Goal: Task Accomplishment & Management: Use online tool/utility

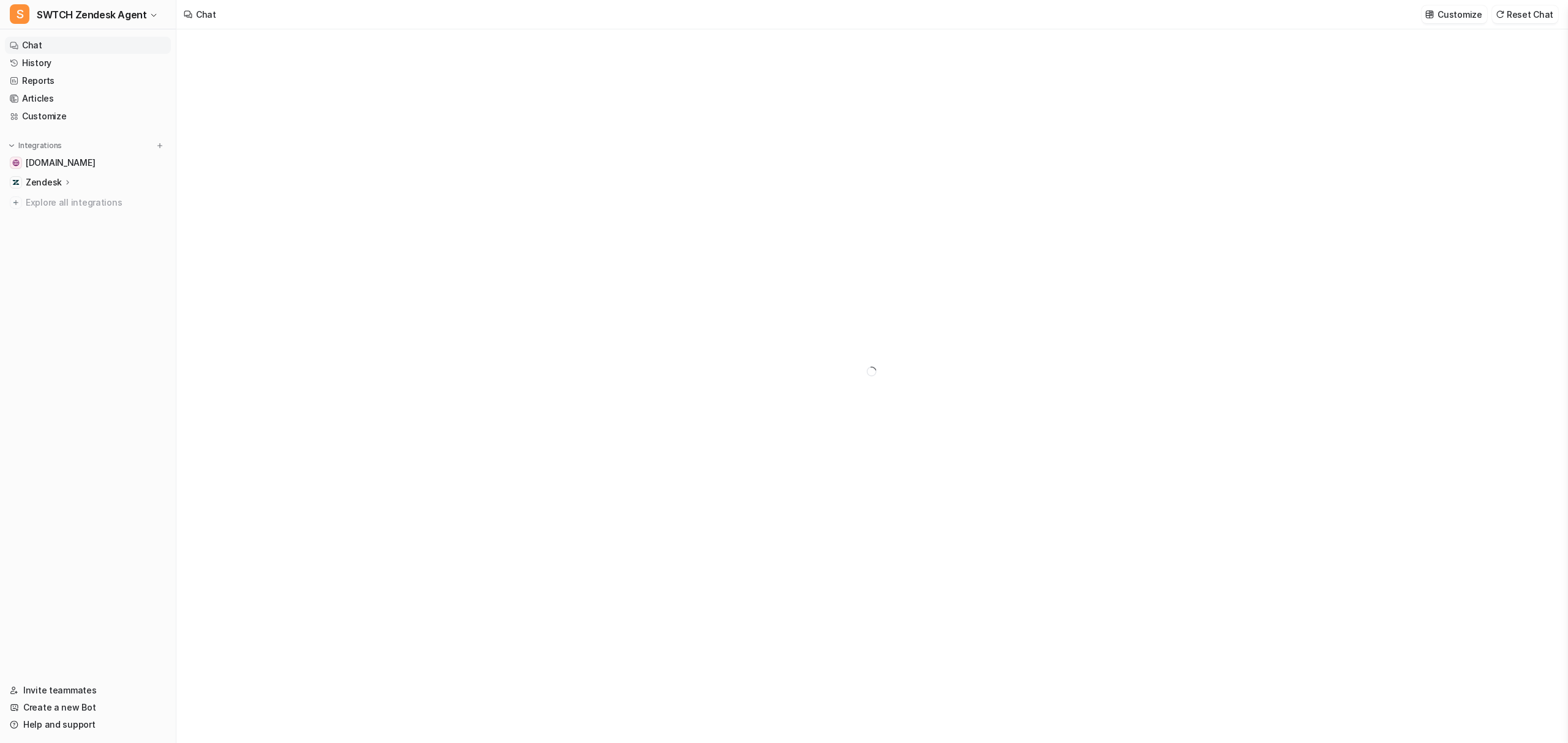
type textarea "**********"
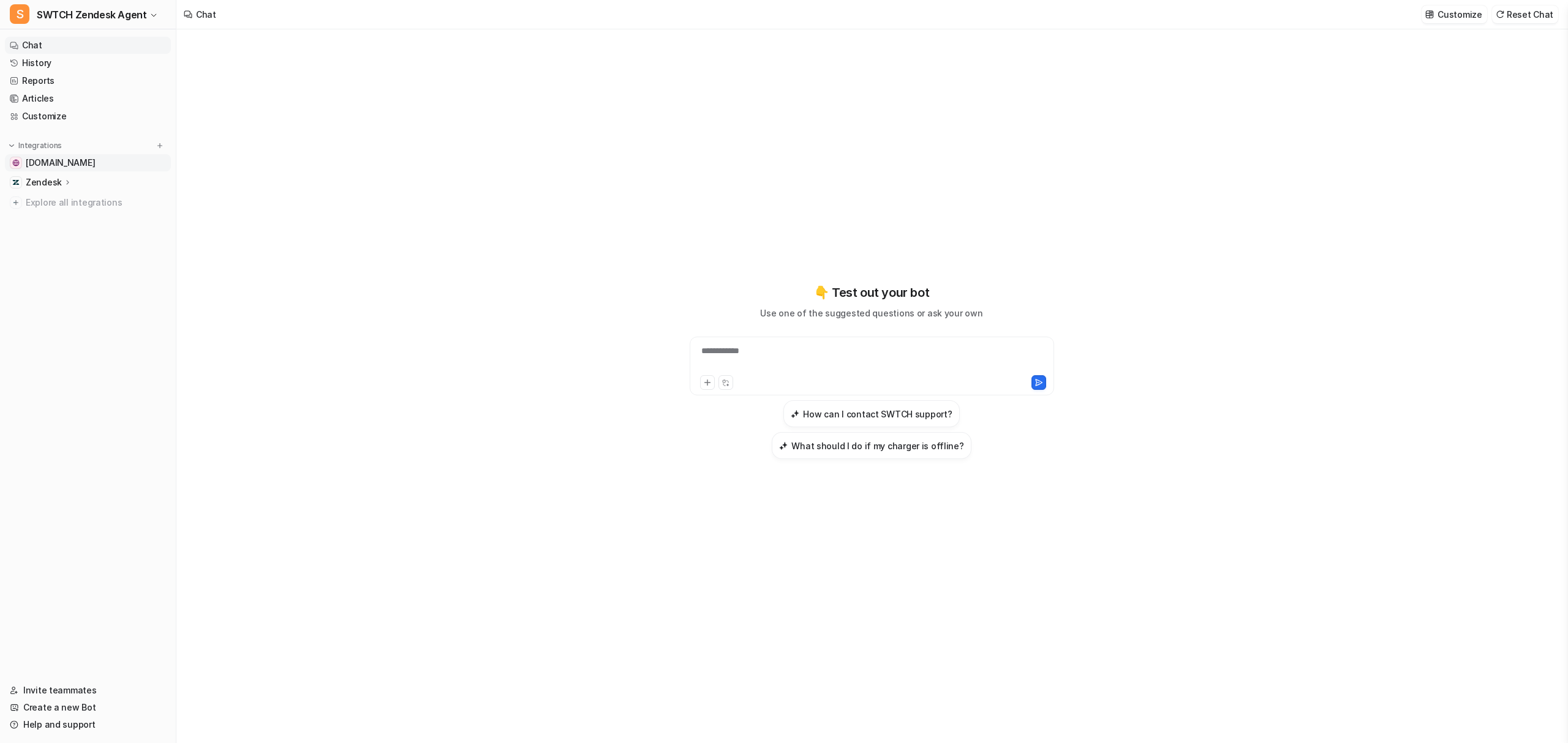
click at [79, 163] on span "[DOMAIN_NAME]" at bounding box center [60, 162] width 69 height 12
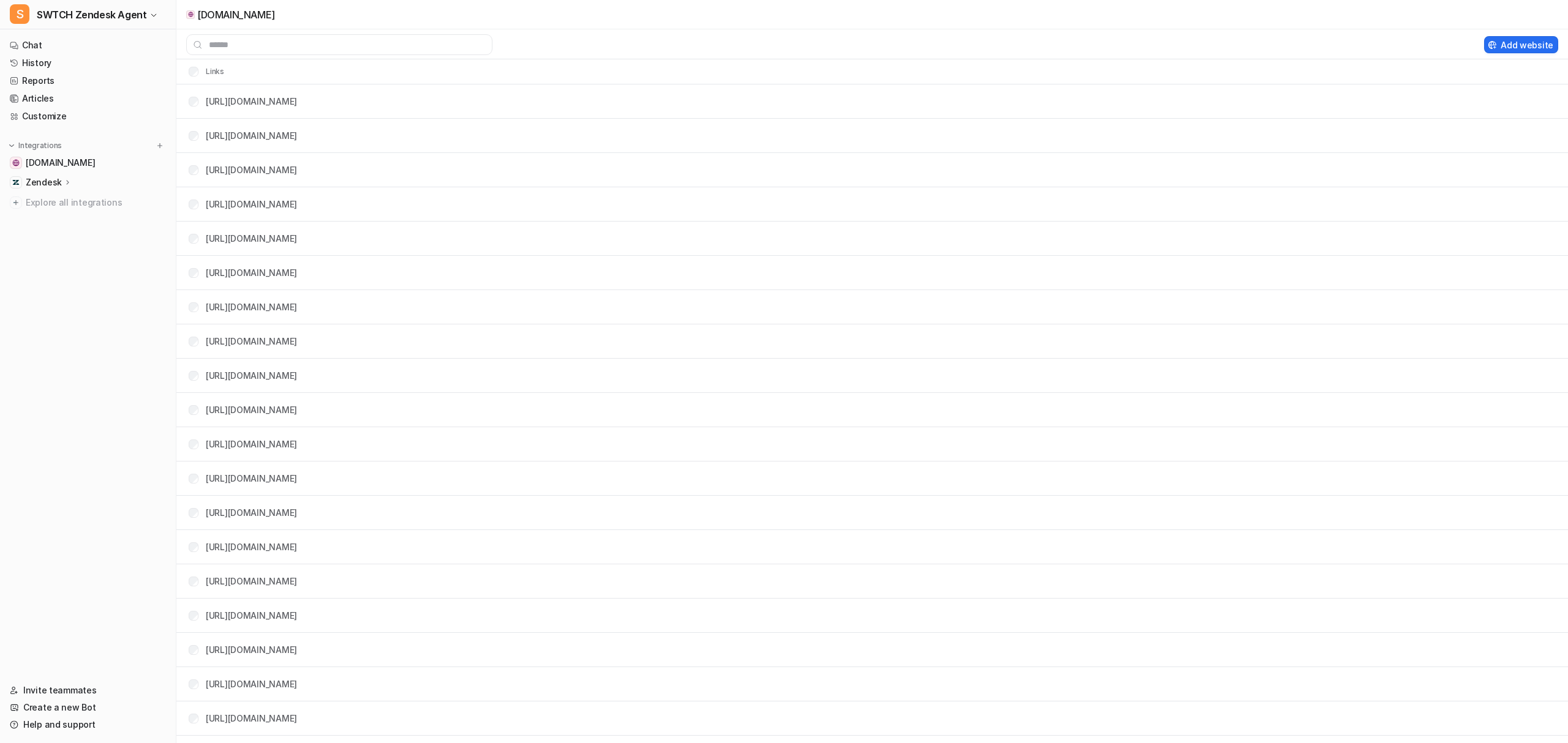
click at [56, 180] on p "Zendesk" at bounding box center [43, 182] width 36 height 12
click at [52, 216] on p "Sources" at bounding box center [52, 218] width 34 height 12
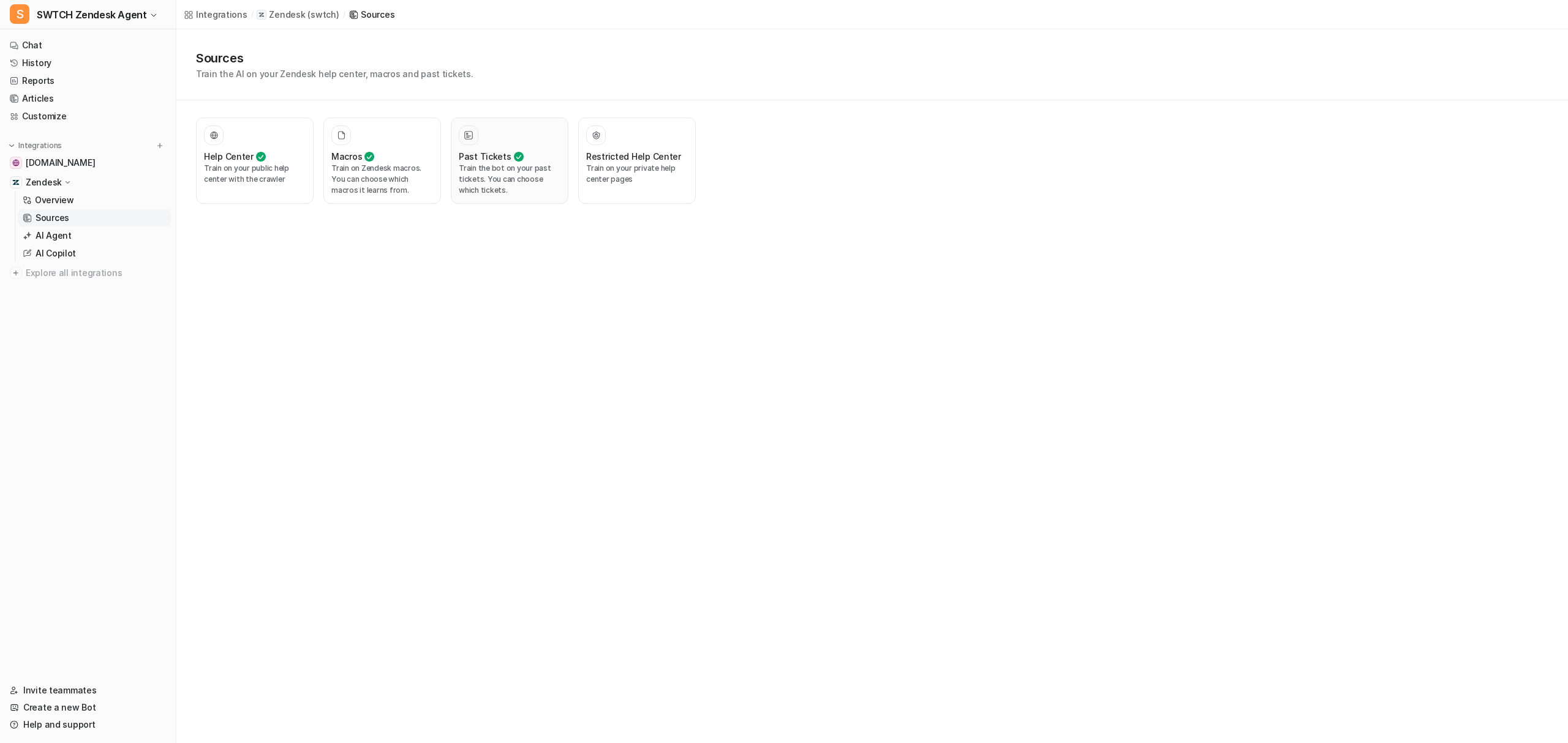
click at [530, 170] on p "Train the bot on your past tickets. You can choose which tickets." at bounding box center [510, 179] width 102 height 33
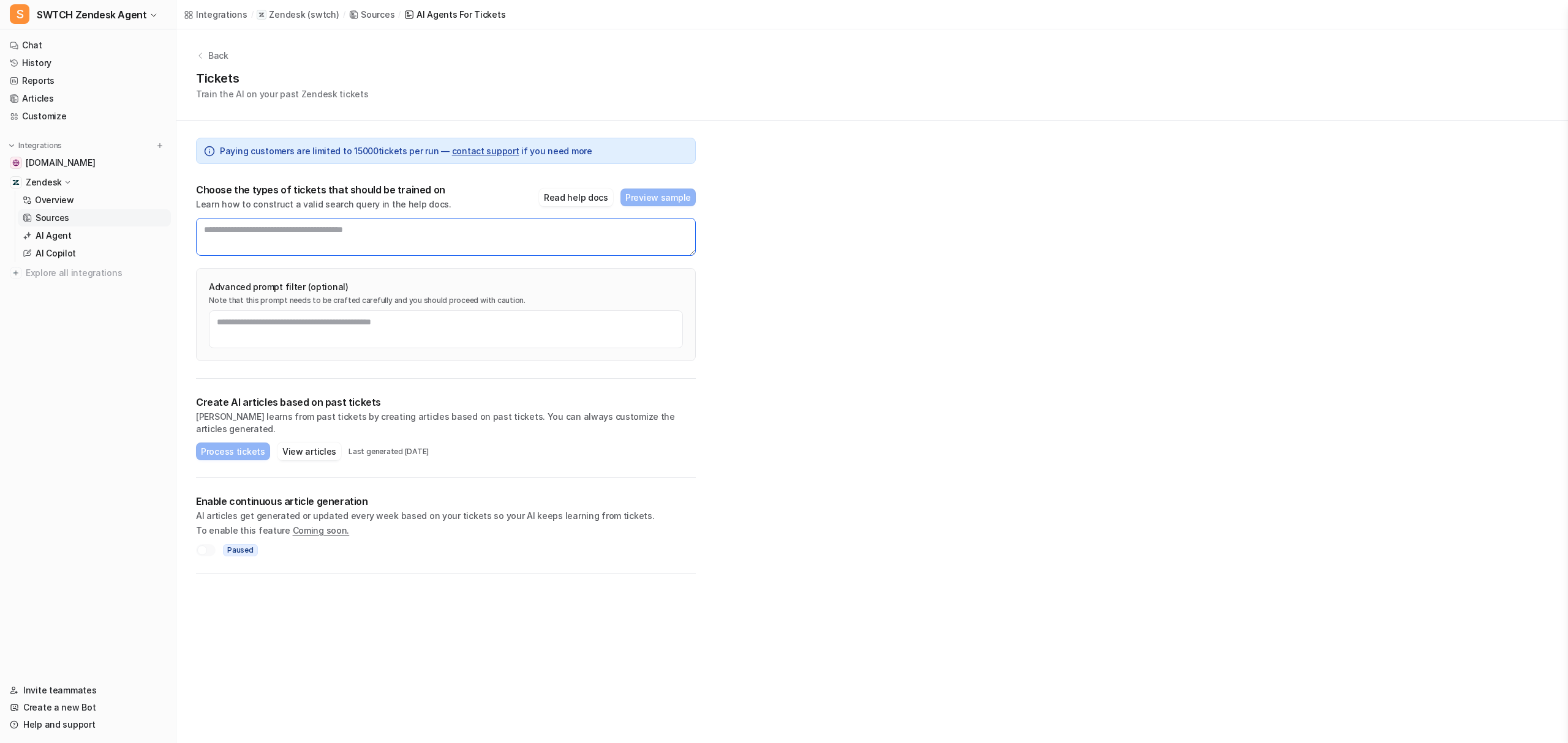
click at [282, 223] on textarea at bounding box center [446, 237] width 500 height 38
click at [200, 546] on div at bounding box center [202, 550] width 10 height 10
drag, startPoint x: 214, startPoint y: 502, endPoint x: 410, endPoint y: 508, distance: 196.1
click at [410, 510] on p "AI articles get generated or updated every week based on your tickets so your A…" at bounding box center [446, 515] width 500 height 12
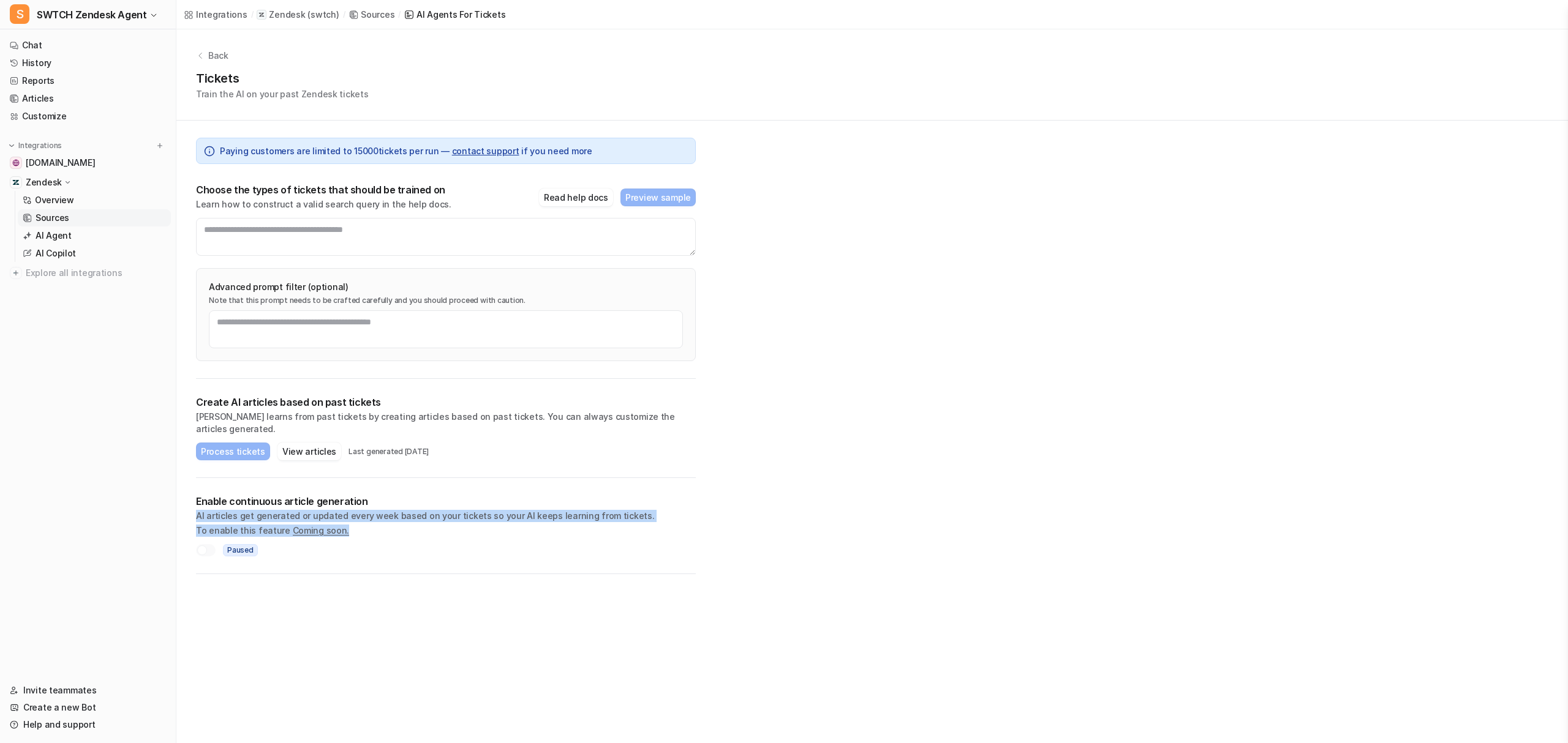
drag, startPoint x: 292, startPoint y: 496, endPoint x: 576, endPoint y: 523, distance: 285.3
click at [576, 523] on div "Enable continuous article generation AI articles get generated or updated every…" at bounding box center [446, 516] width 500 height 42
click at [576, 524] on p "To enable this feature Coming soon." at bounding box center [446, 530] width 500 height 12
click at [234, 544] on span "Paused" at bounding box center [240, 550] width 35 height 12
click at [204, 546] on div at bounding box center [202, 550] width 10 height 10
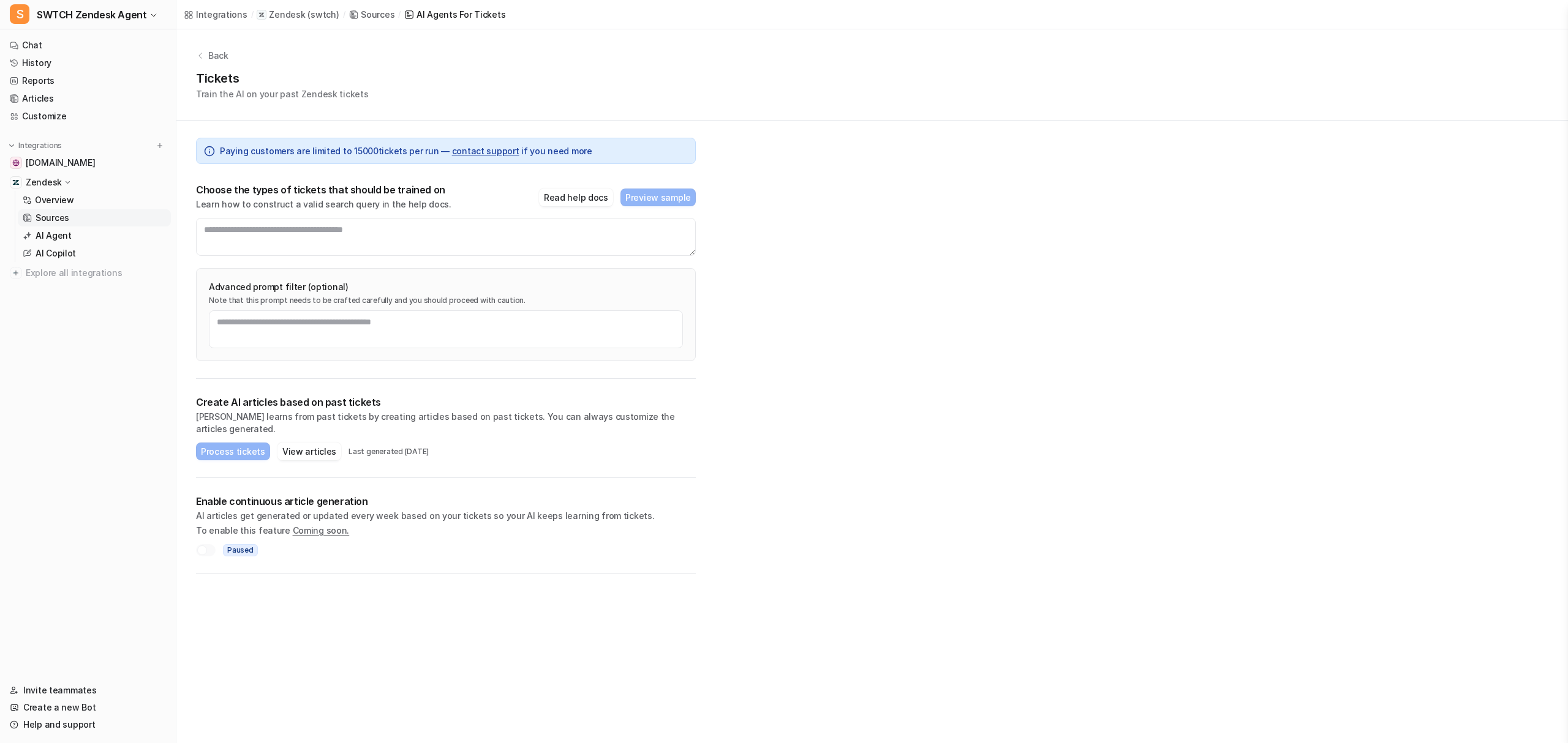
click at [204, 546] on div at bounding box center [202, 550] width 10 height 10
click at [293, 223] on textarea at bounding box center [446, 237] width 500 height 38
click at [589, 195] on button "Read help docs" at bounding box center [576, 197] width 74 height 18
click at [262, 235] on textarea at bounding box center [446, 237] width 500 height 38
paste textarea "**********"
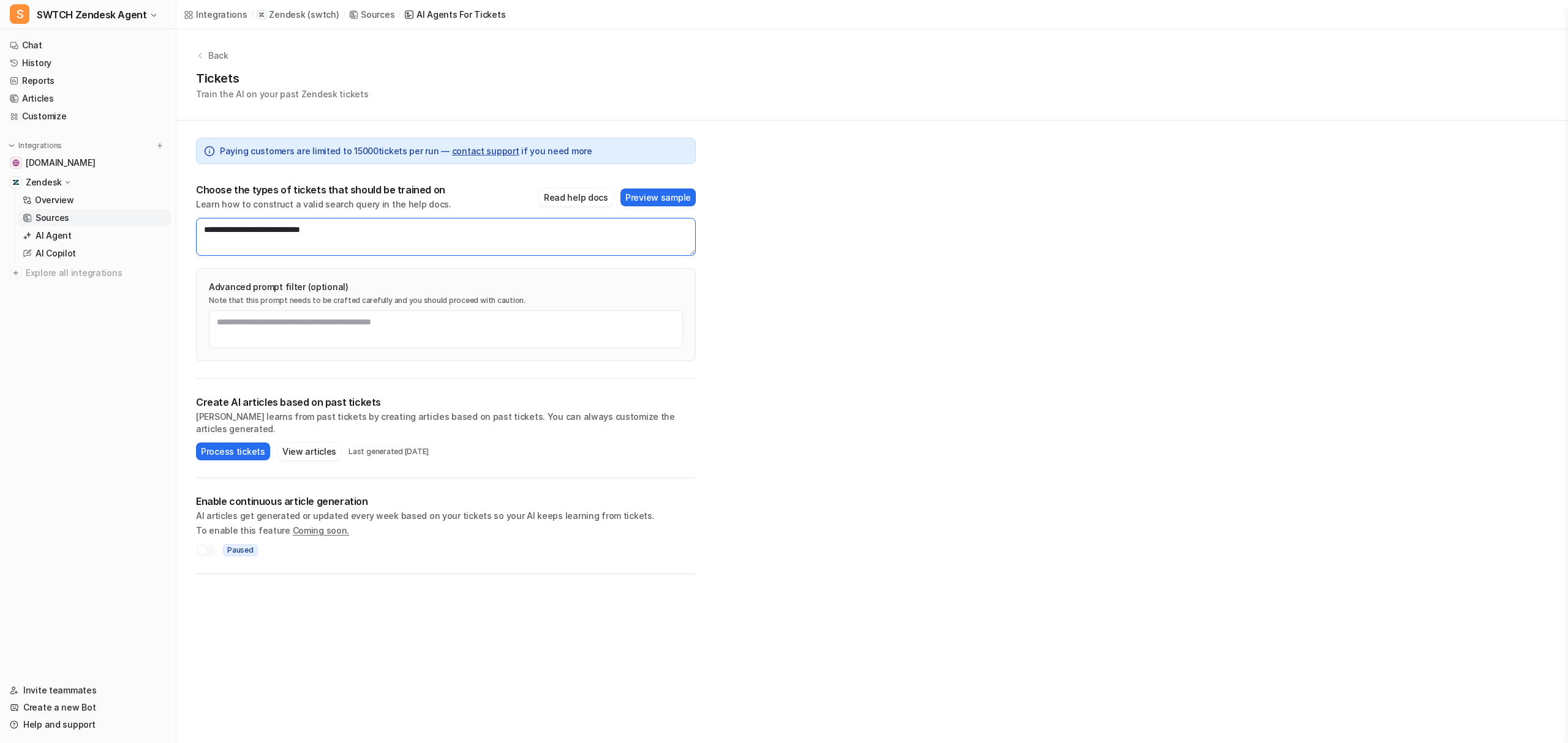
drag, startPoint x: 287, startPoint y: 229, endPoint x: 260, endPoint y: 229, distance: 27.0
click at [260, 229] on textarea "**********" at bounding box center [446, 237] width 500 height 38
type textarea "**********"
click at [672, 198] on button "Preview sample" at bounding box center [658, 197] width 75 height 18
click at [578, 299] on p "Note that this prompt needs to be crafted carefully and you should proceed with…" at bounding box center [446, 301] width 474 height 10
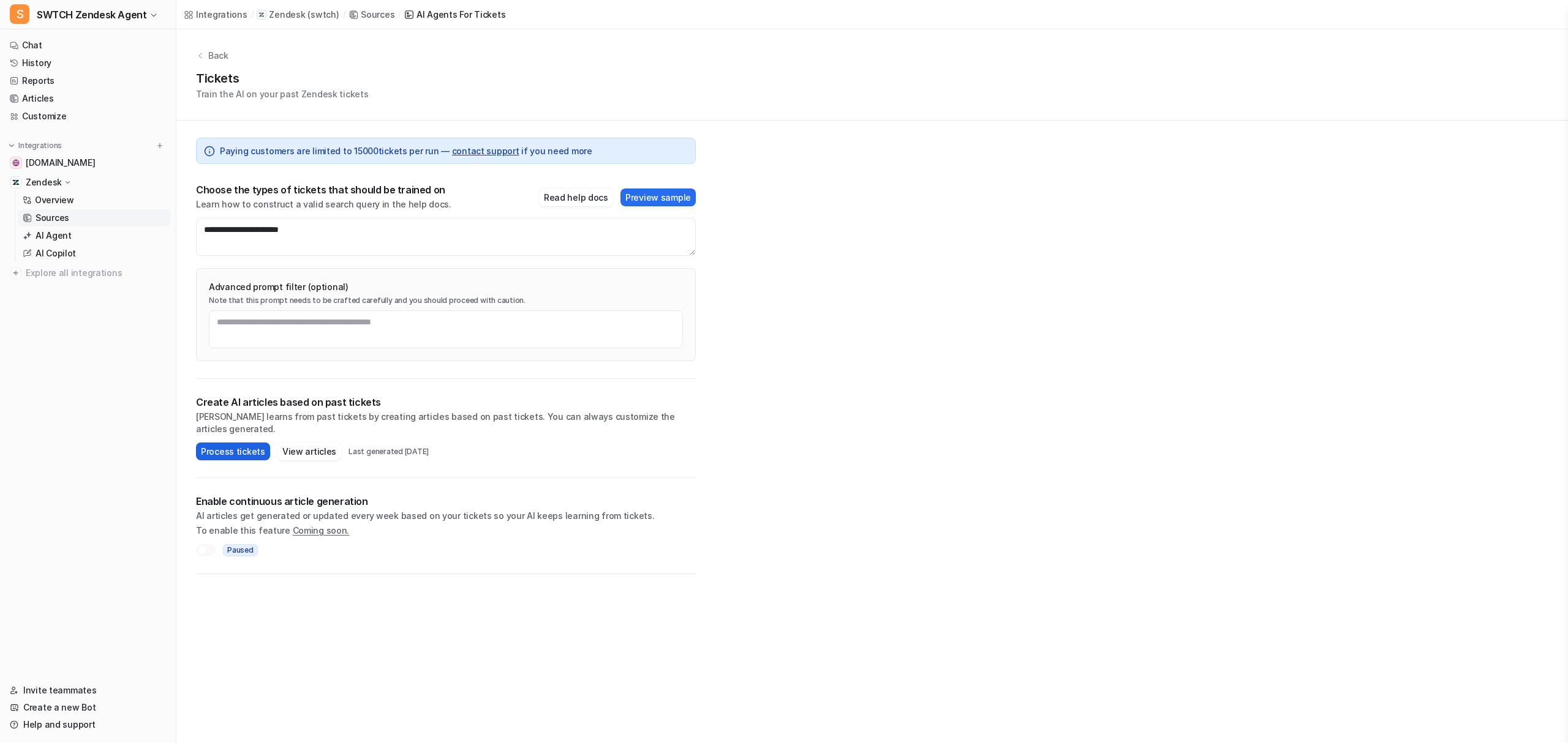
click at [234, 442] on button "Process tickets" at bounding box center [233, 451] width 74 height 18
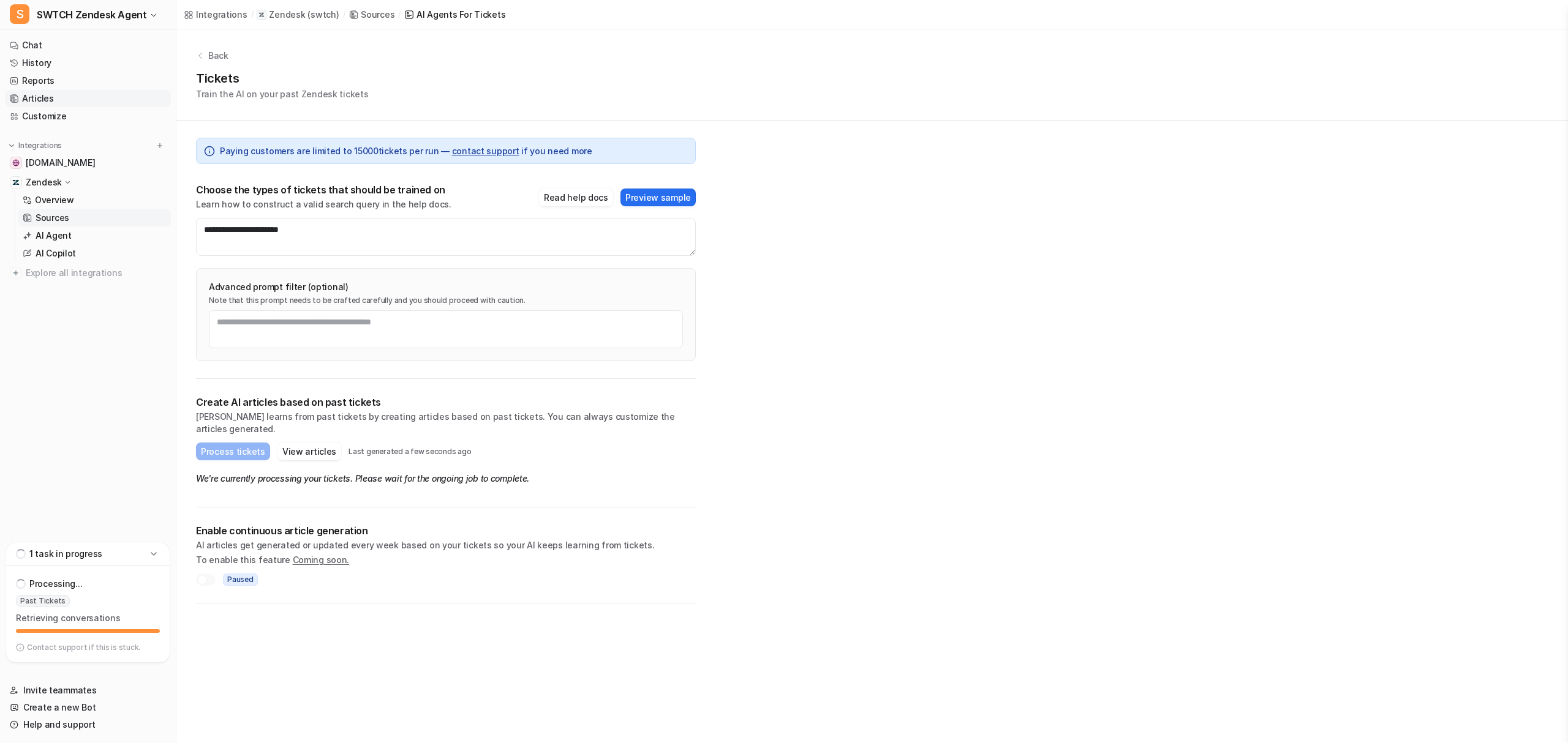
click at [49, 93] on link "Articles" at bounding box center [88, 98] width 166 height 17
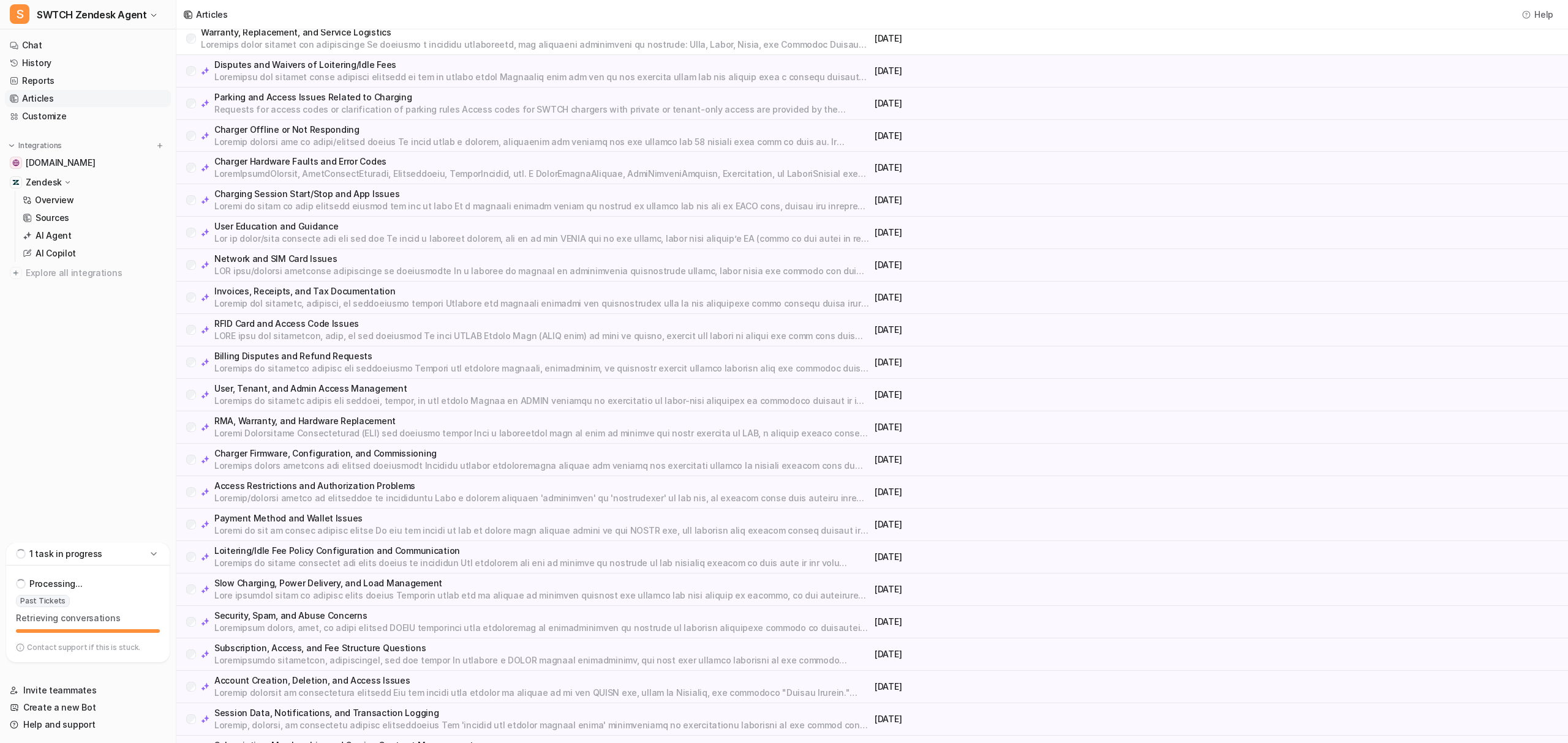
scroll to position [496, 0]
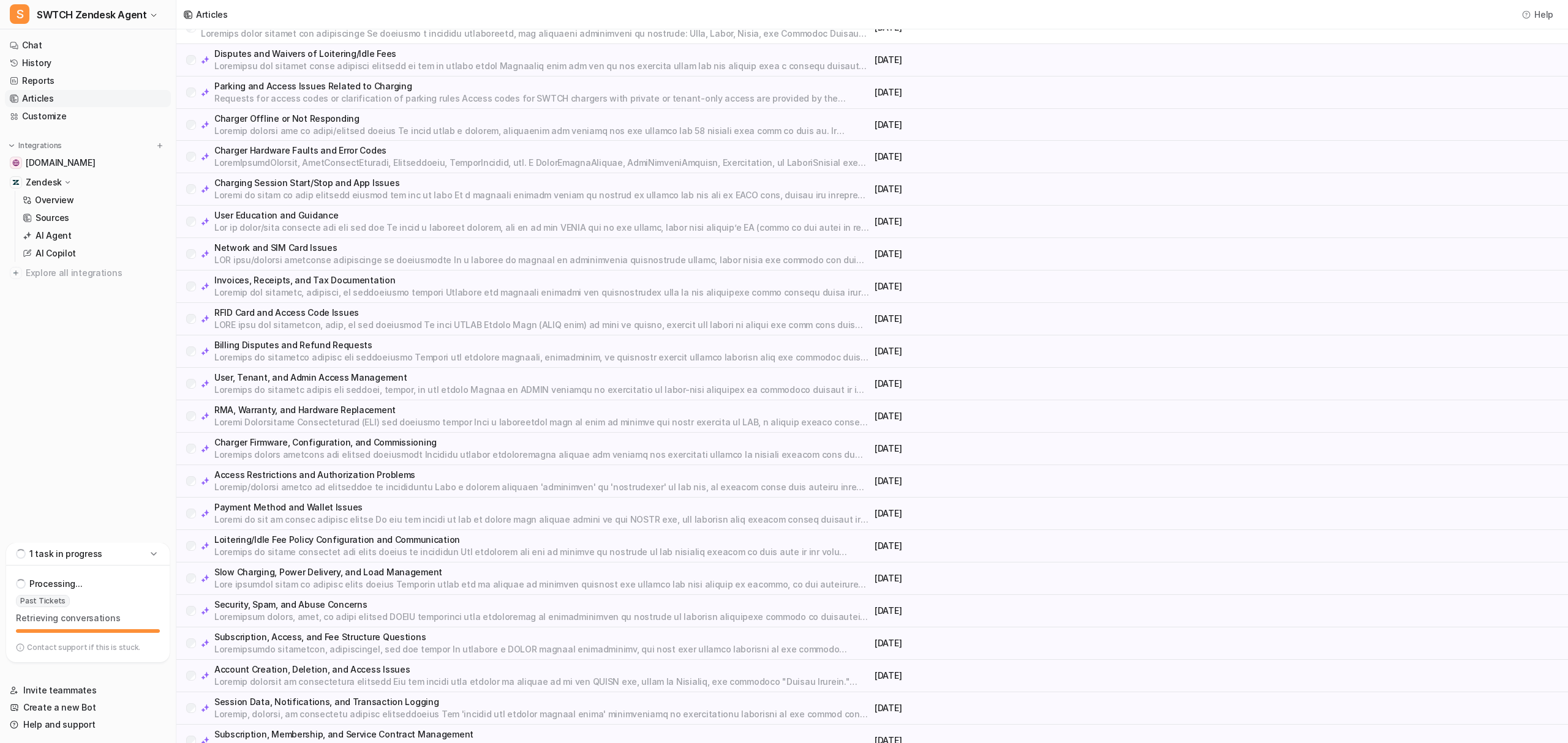
click at [284, 378] on p "User, Tenant, and Admin Access Management" at bounding box center [543, 378] width 656 height 12
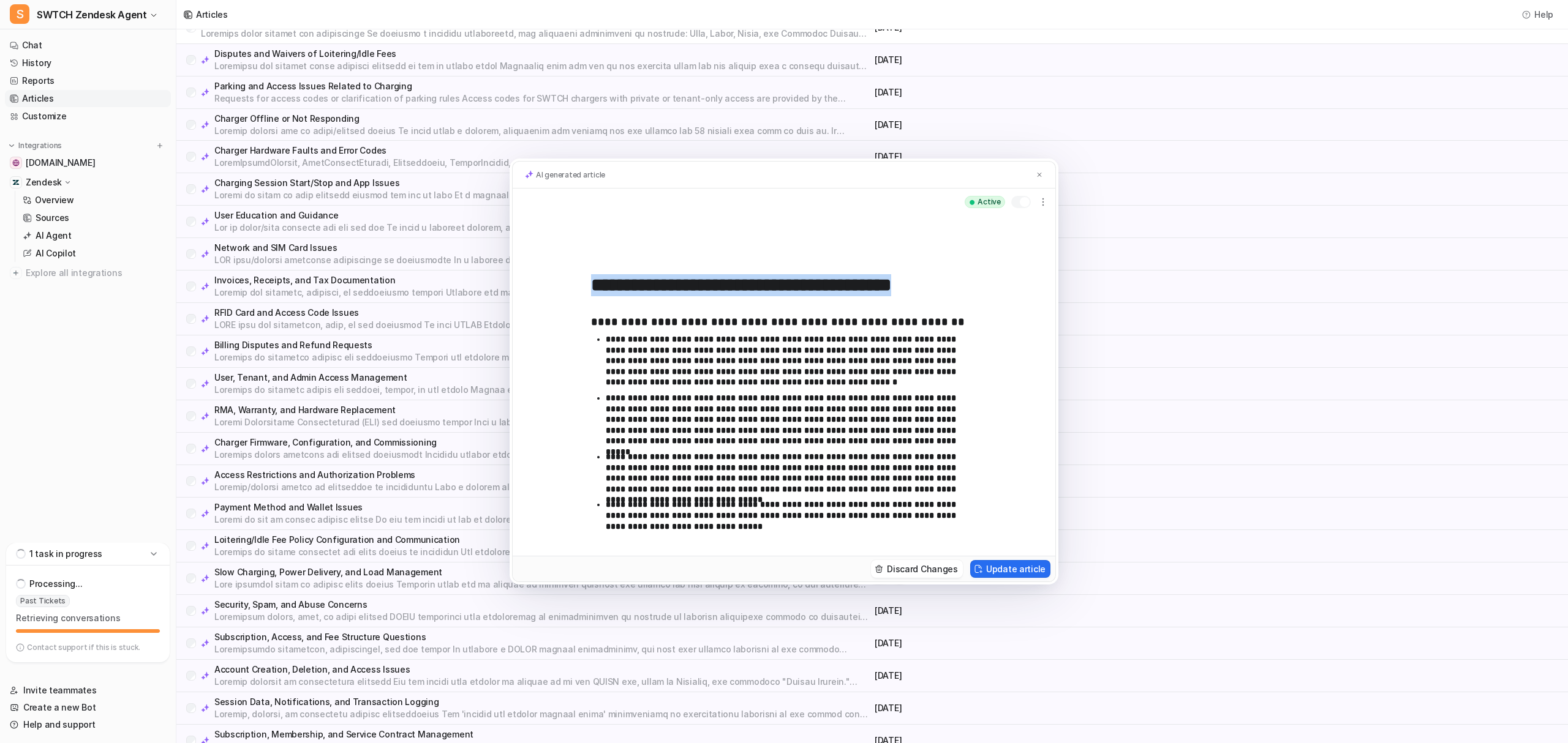
drag, startPoint x: 582, startPoint y: 278, endPoint x: 784, endPoint y: 512, distance: 309.1
click at [784, 512] on div "**********" at bounding box center [784, 385] width 543 height 340
click at [772, 476] on p "**********" at bounding box center [791, 473] width 371 height 43
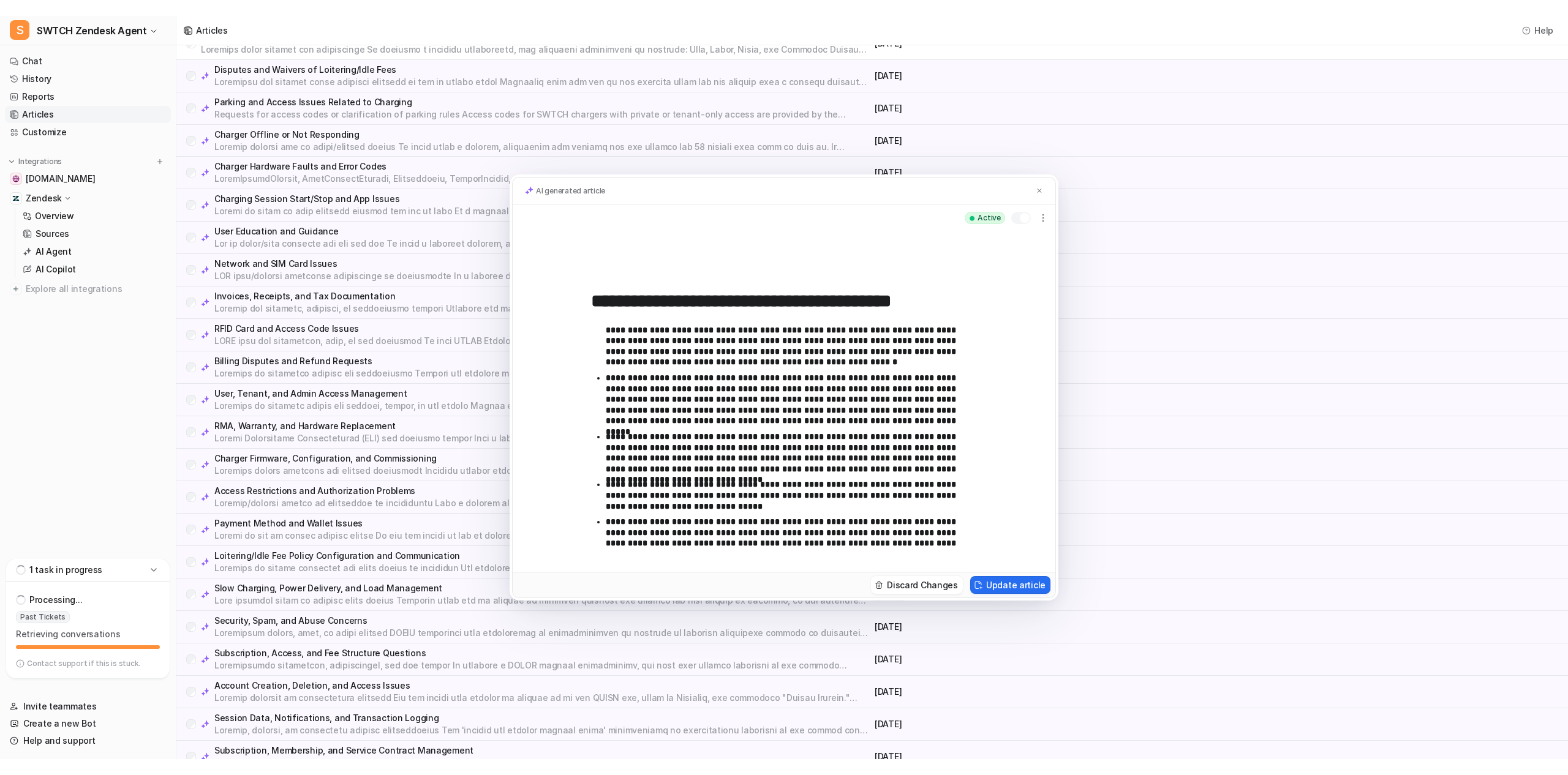
scroll to position [0, 0]
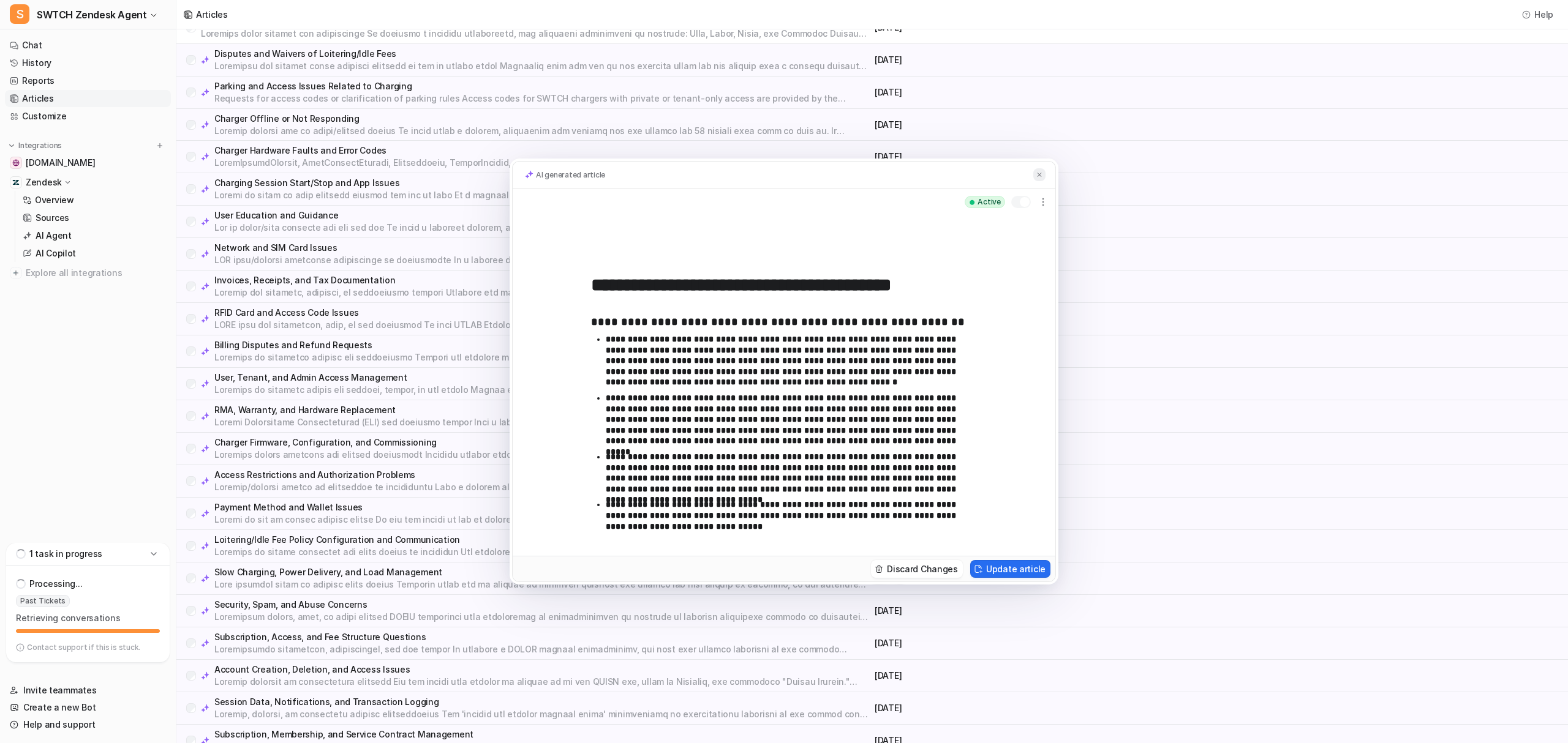
click at [1038, 173] on img at bounding box center [1039, 174] width 7 height 8
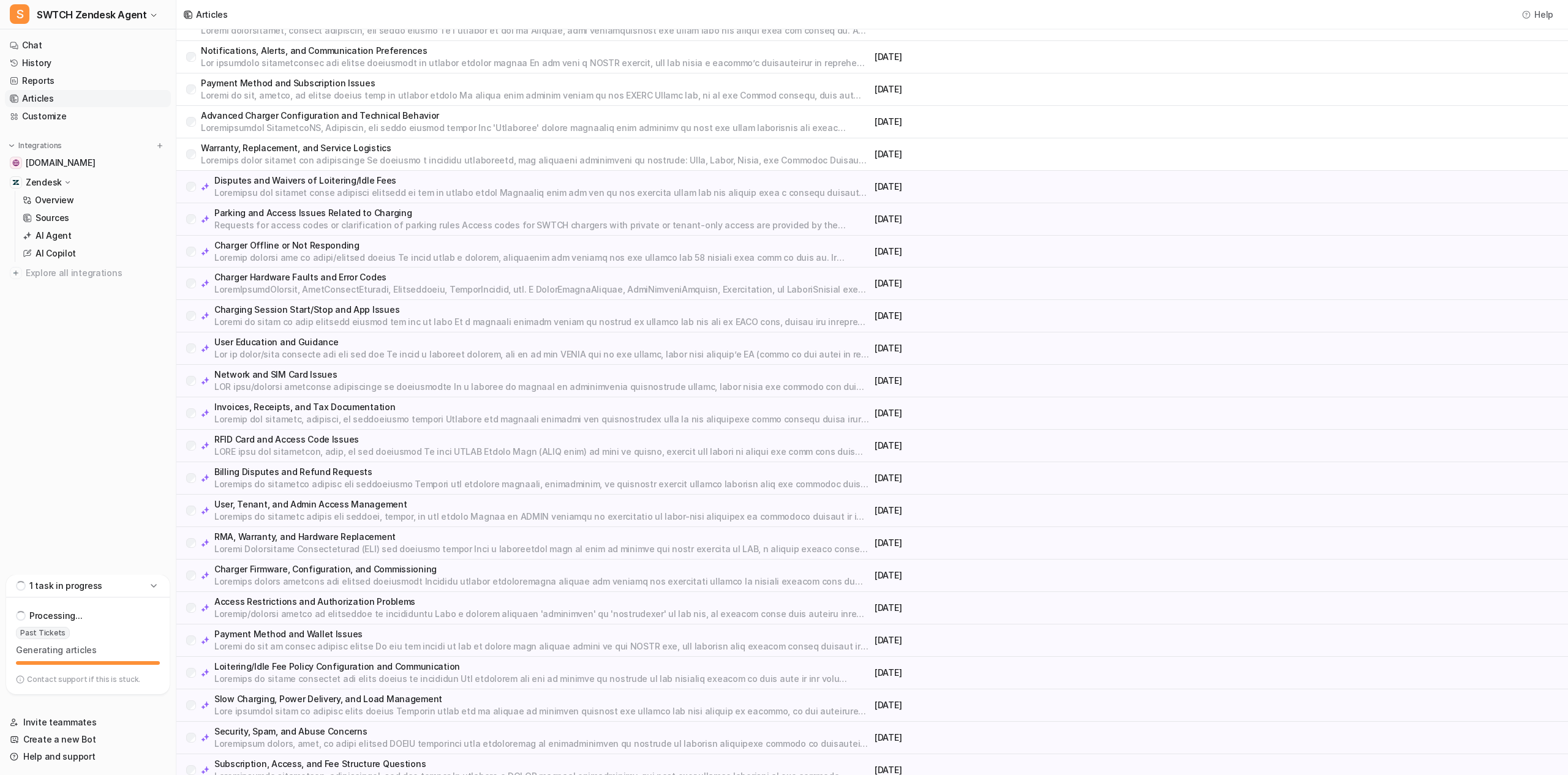
scroll to position [576, 0]
